Goal: Task Accomplishment & Management: Use online tool/utility

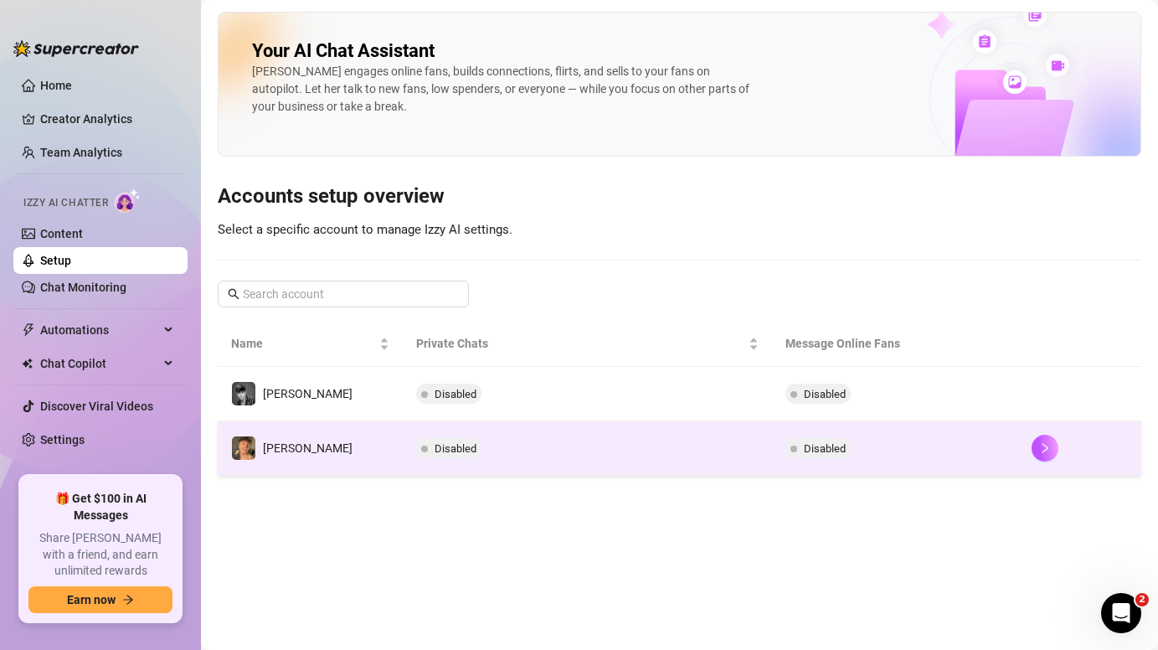
click at [1032, 443] on div at bounding box center [1080, 448] width 96 height 27
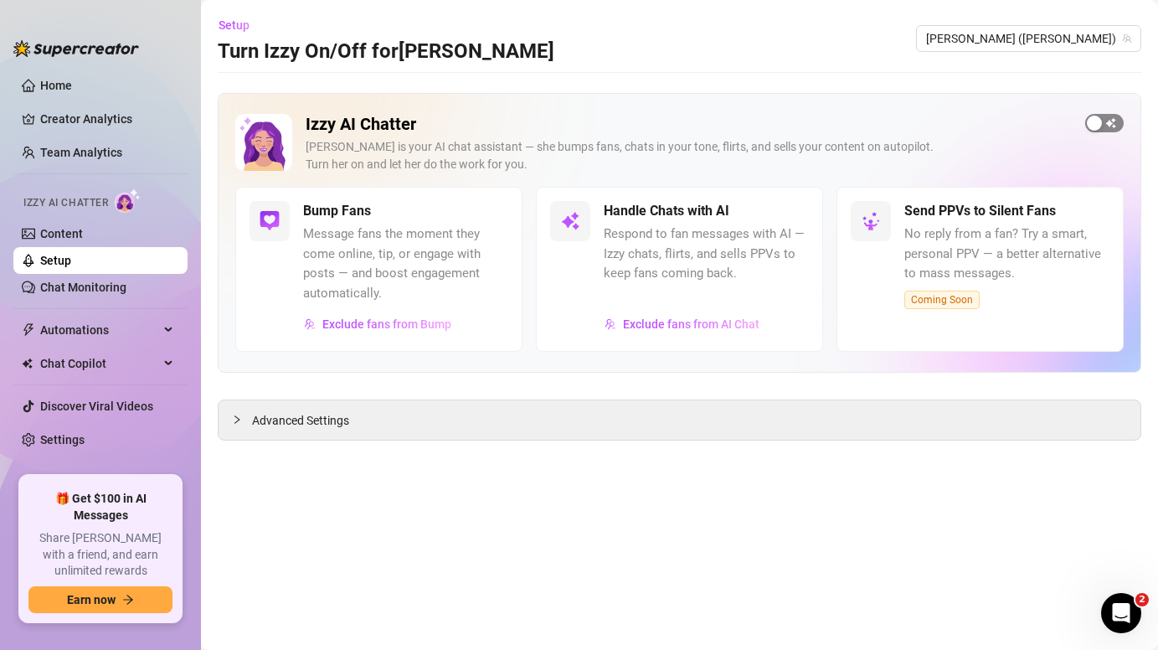
click at [1115, 119] on span "button" at bounding box center [1104, 123] width 39 height 18
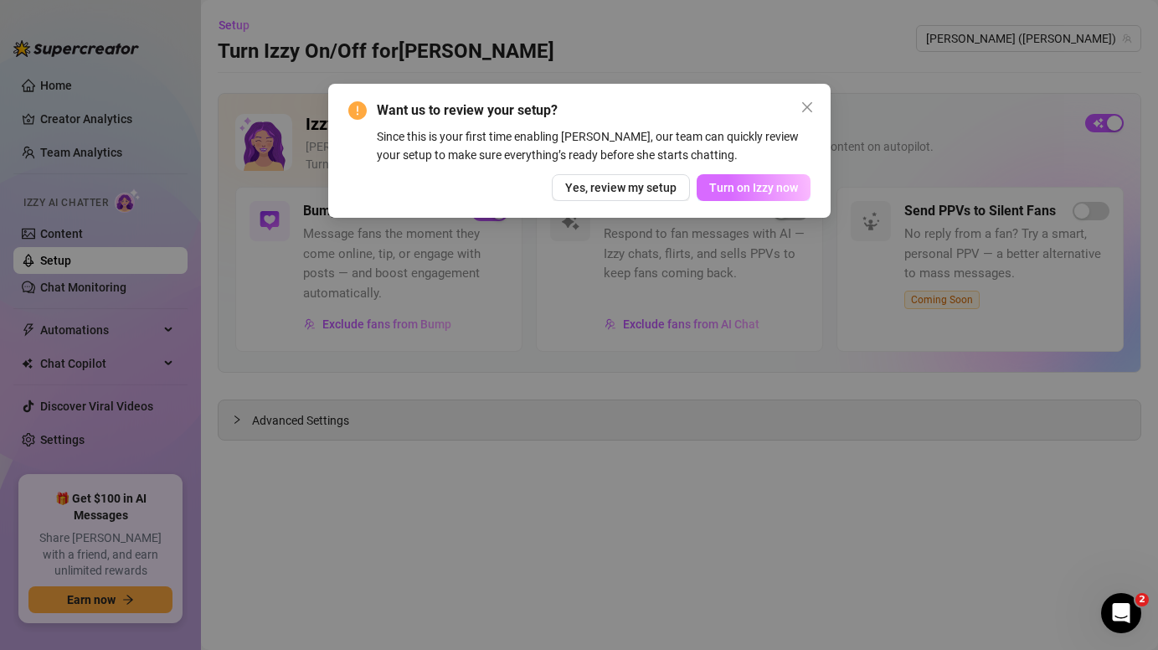
click at [777, 182] on span "Turn on Izzy now" at bounding box center [753, 187] width 89 height 13
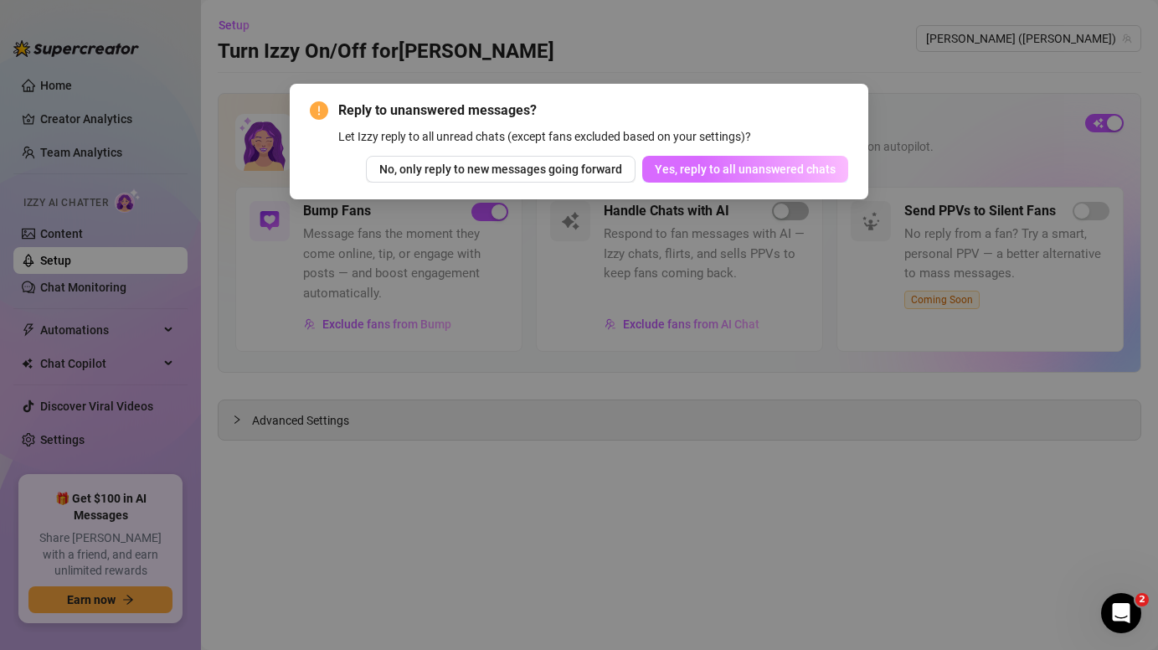
click at [684, 174] on span "Yes, reply to all unanswered chats" at bounding box center [745, 168] width 181 height 13
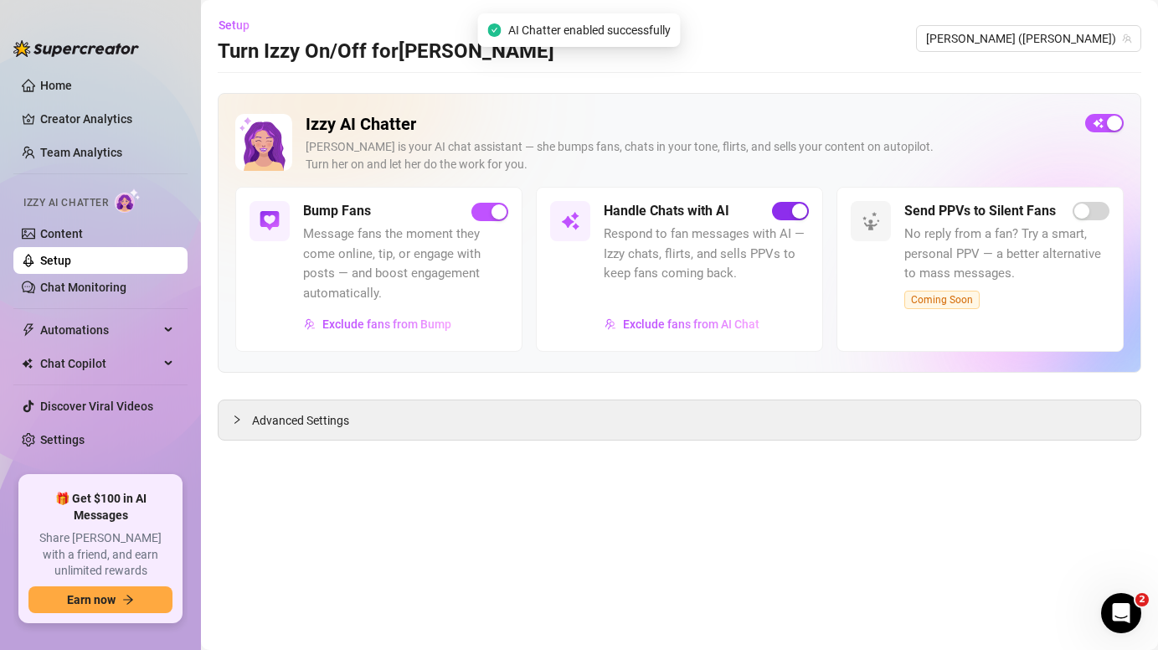
click at [783, 205] on span "button" at bounding box center [790, 211] width 37 height 18
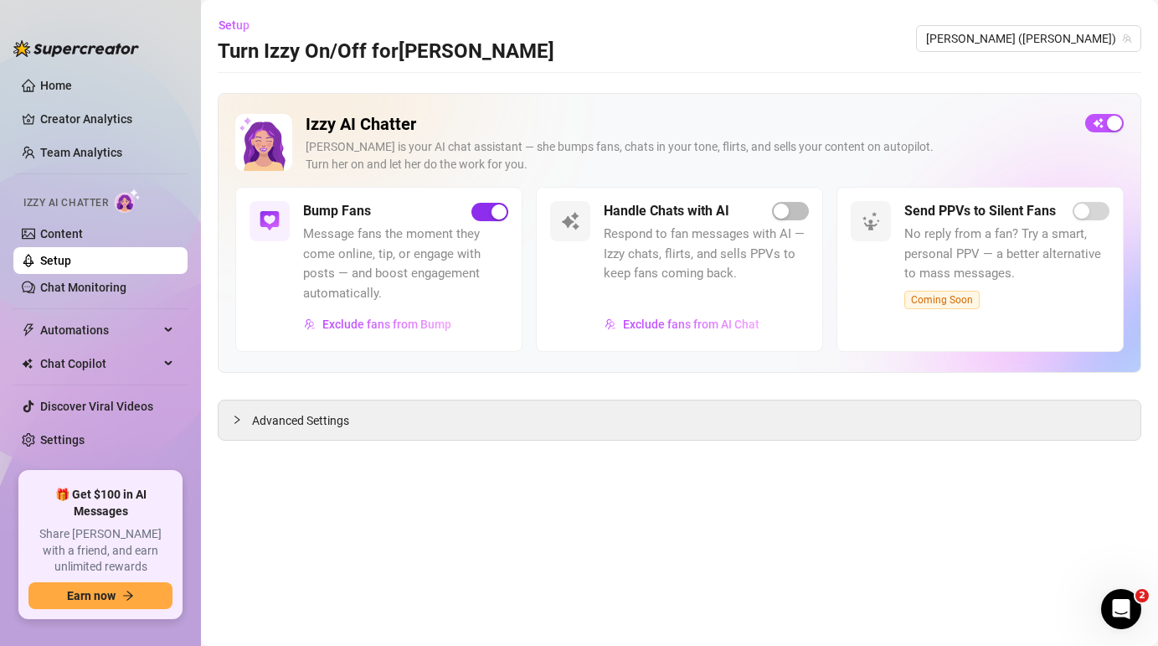
click at [490, 209] on span "button" at bounding box center [489, 212] width 37 height 18
